Goal: Task Accomplishment & Management: Complete application form

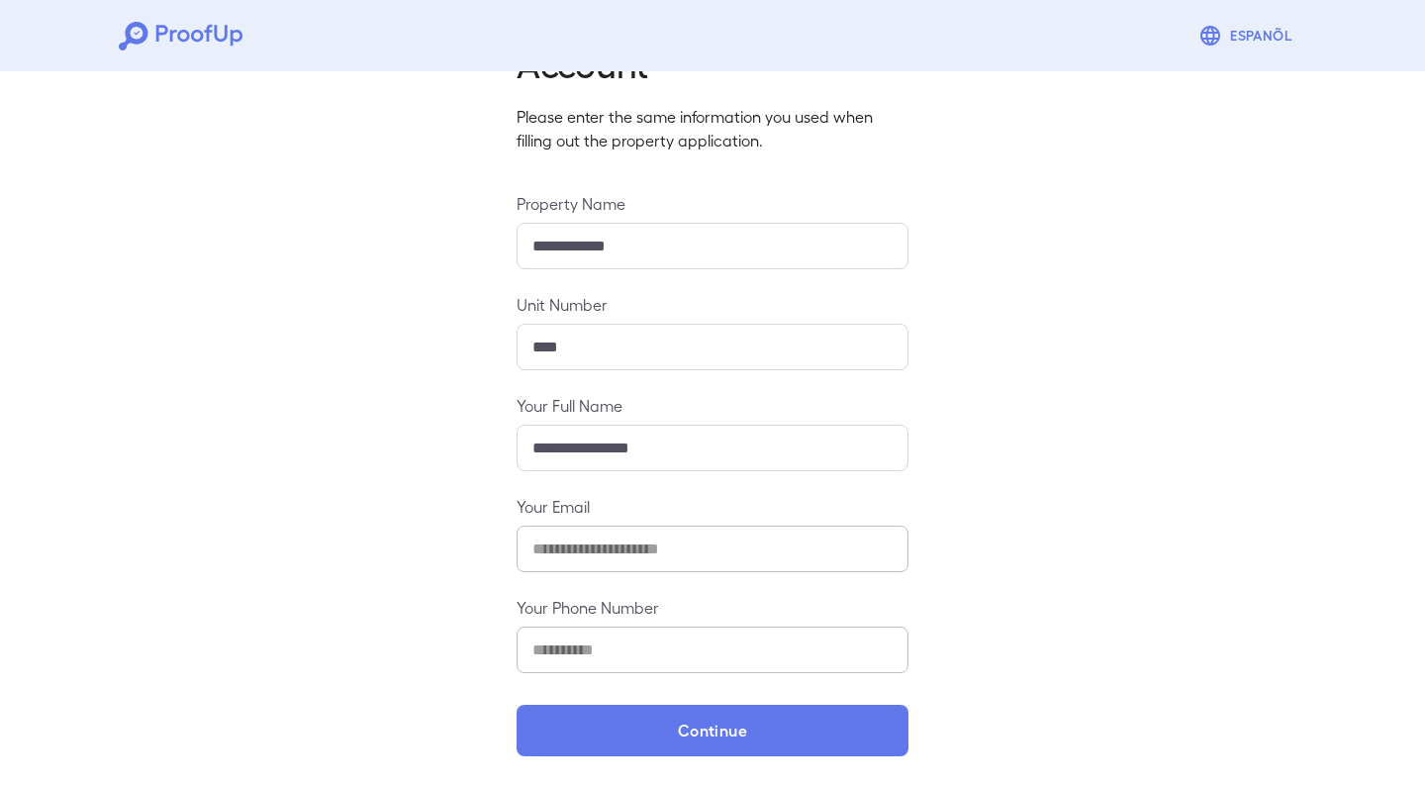
scroll to position [108, 0]
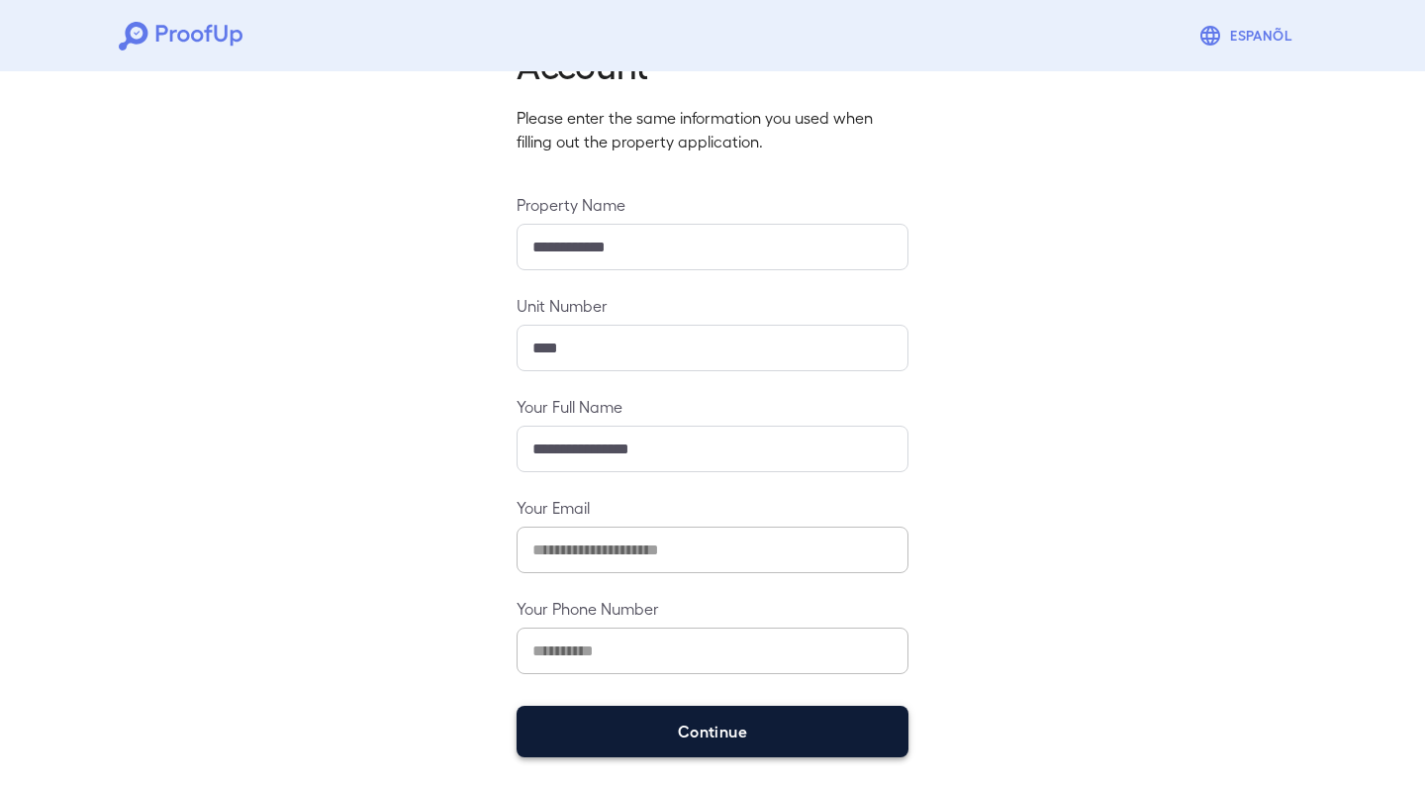
click at [668, 716] on button "Continue" at bounding box center [713, 731] width 392 height 51
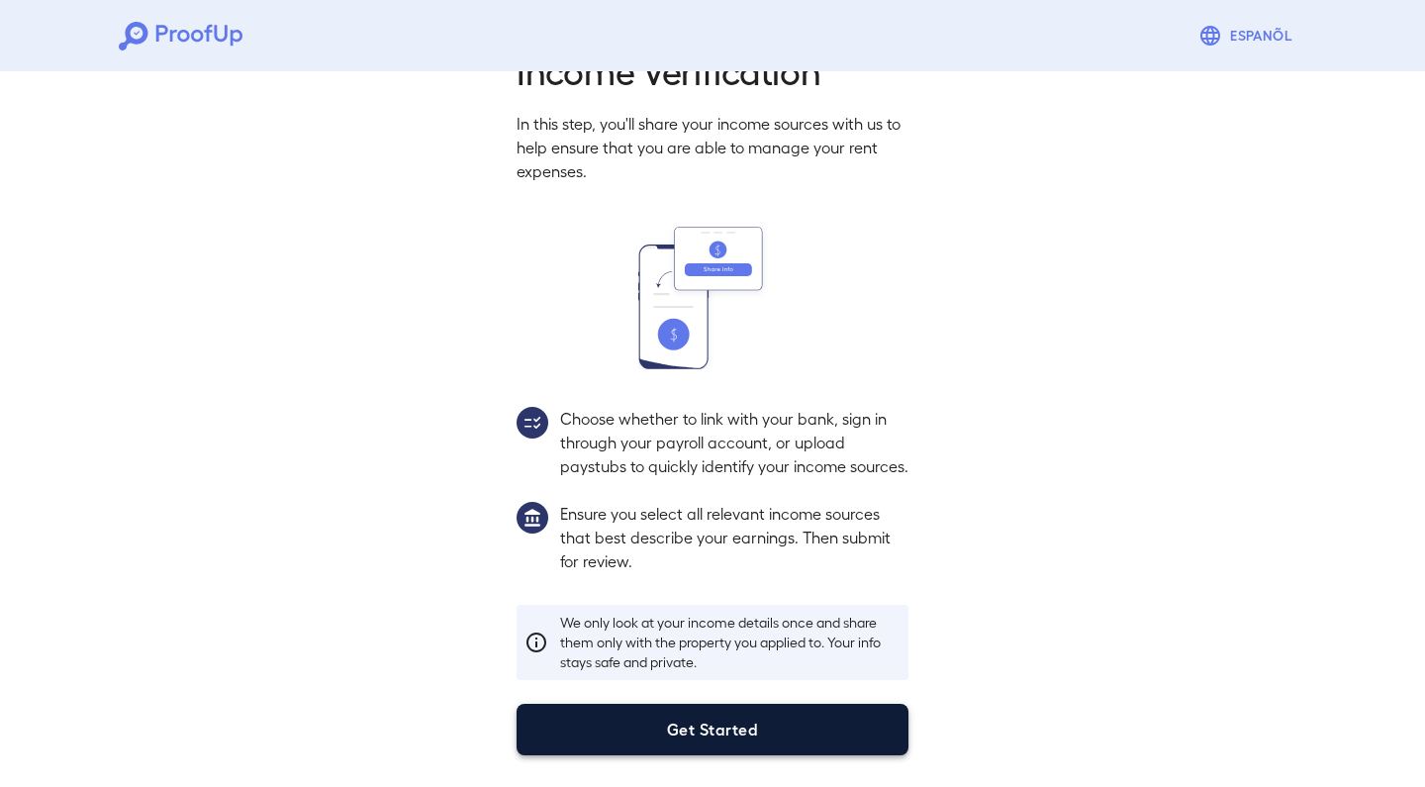
scroll to position [81, 0]
click at [680, 734] on button "Get Started" at bounding box center [713, 729] width 392 height 51
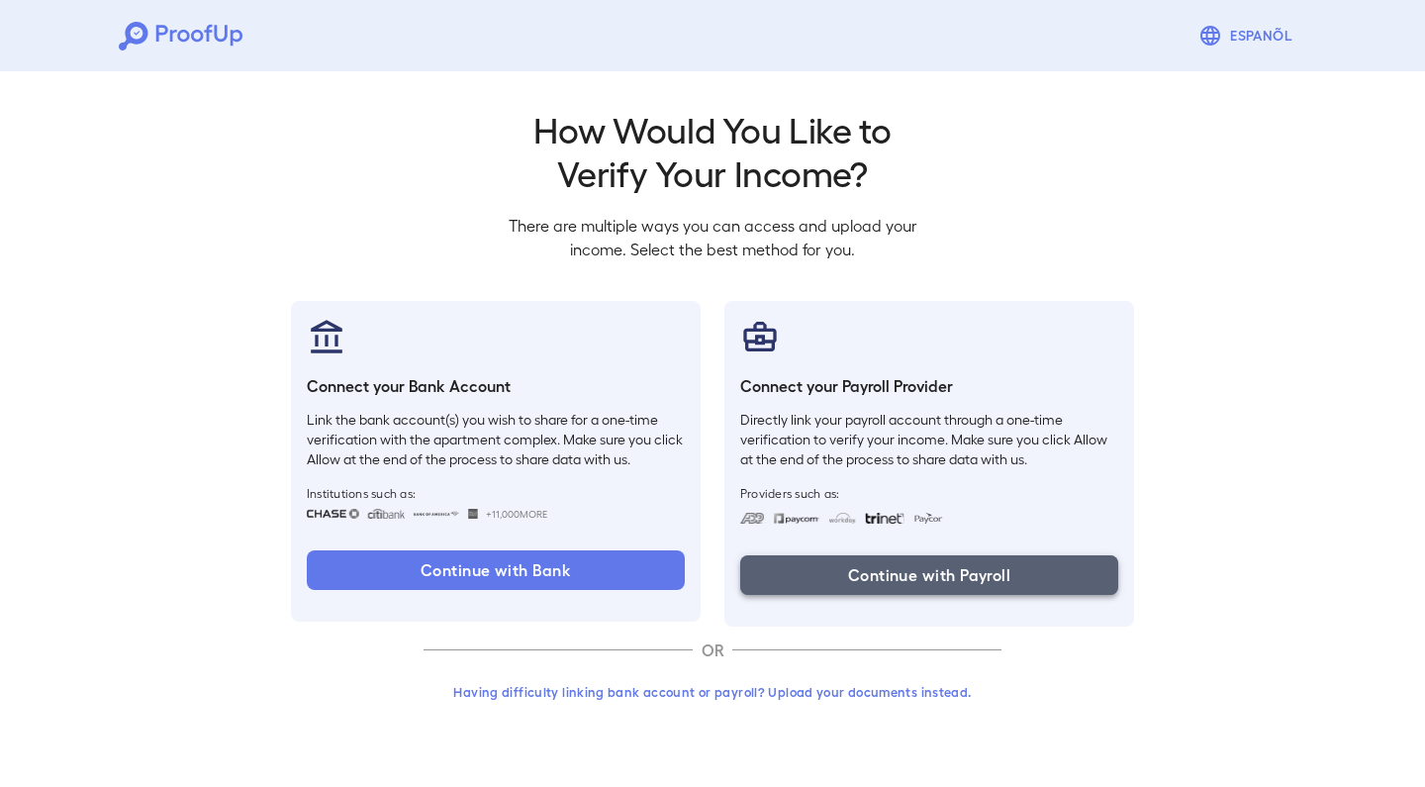
click at [923, 560] on button "Continue with Payroll" at bounding box center [929, 575] width 378 height 40
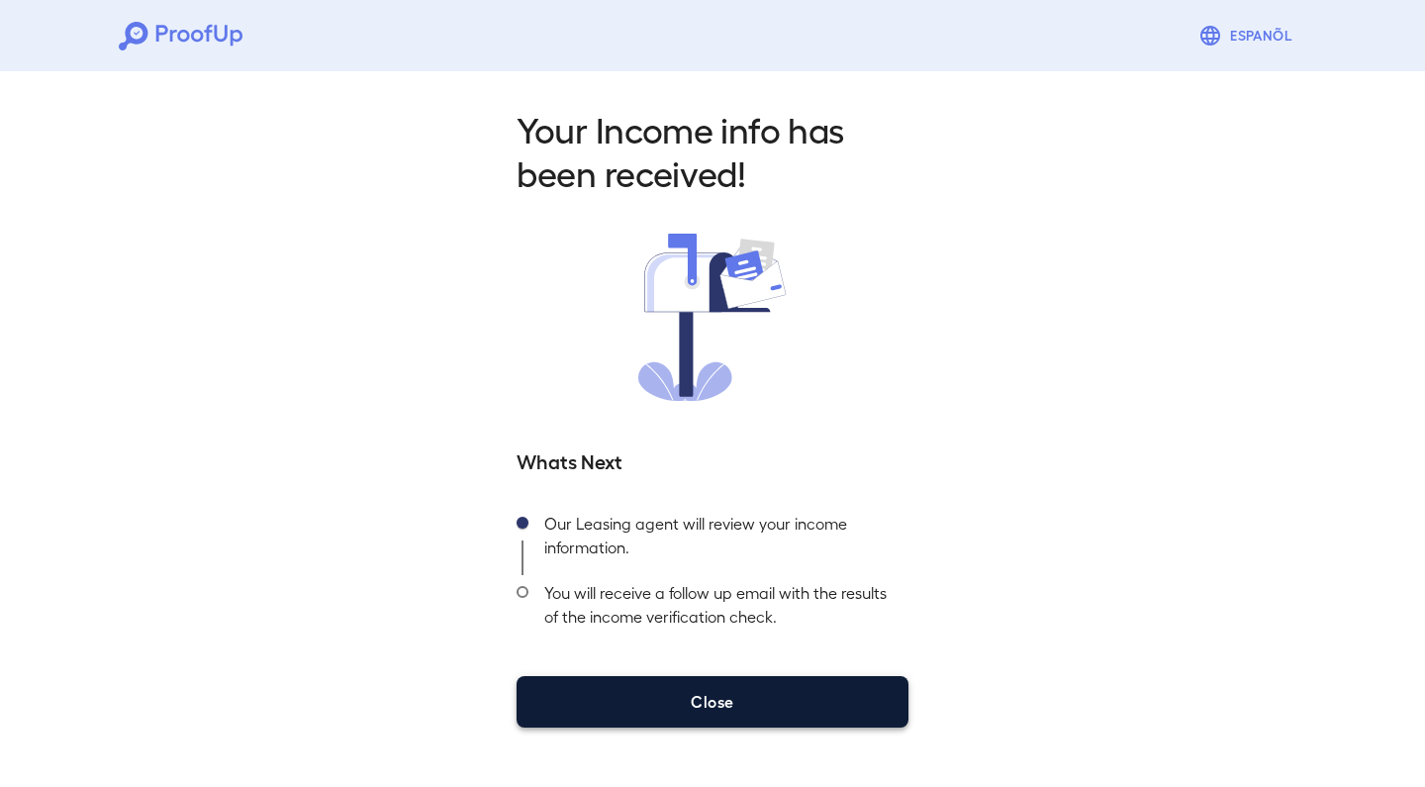
click at [720, 686] on button "Close" at bounding box center [713, 701] width 392 height 51
click at [704, 695] on button "Close" at bounding box center [713, 701] width 392 height 51
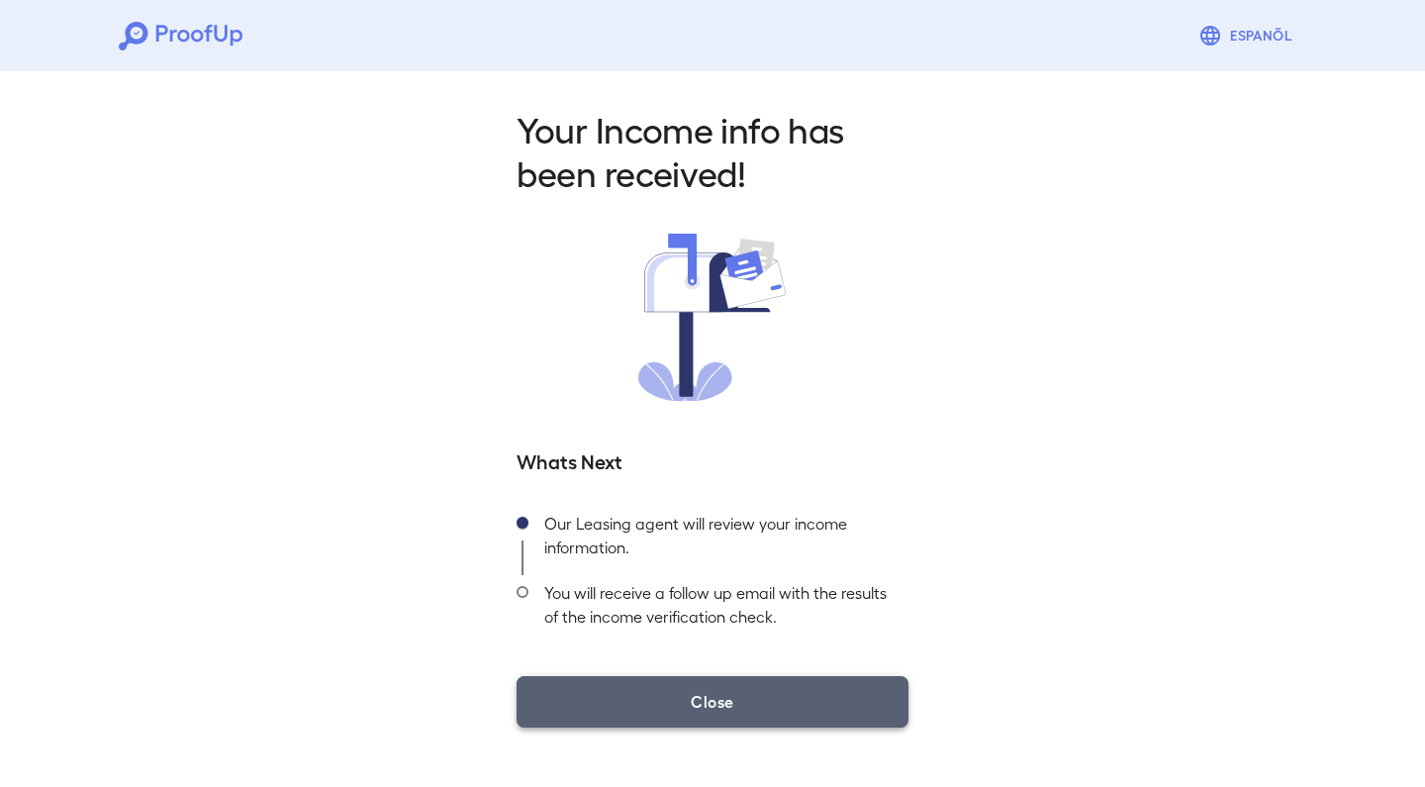
click at [719, 705] on button "Close" at bounding box center [713, 701] width 392 height 51
